Goal: Task Accomplishment & Management: Use online tool/utility

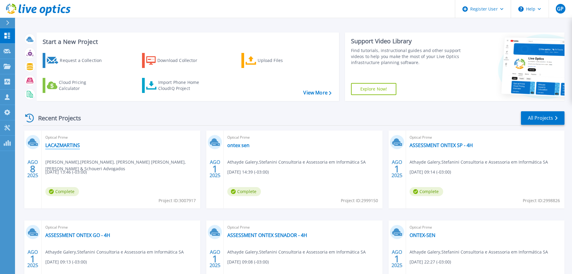
click at [67, 143] on link "LACAZMARTINS" at bounding box center [62, 145] width 35 height 6
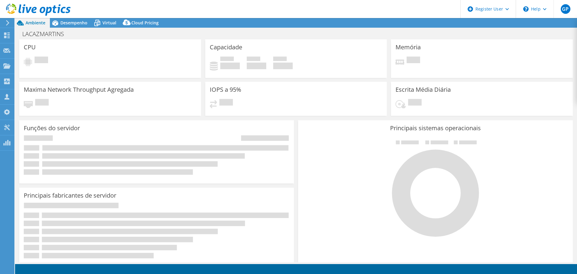
select select "USD"
